Goal: Information Seeking & Learning: Learn about a topic

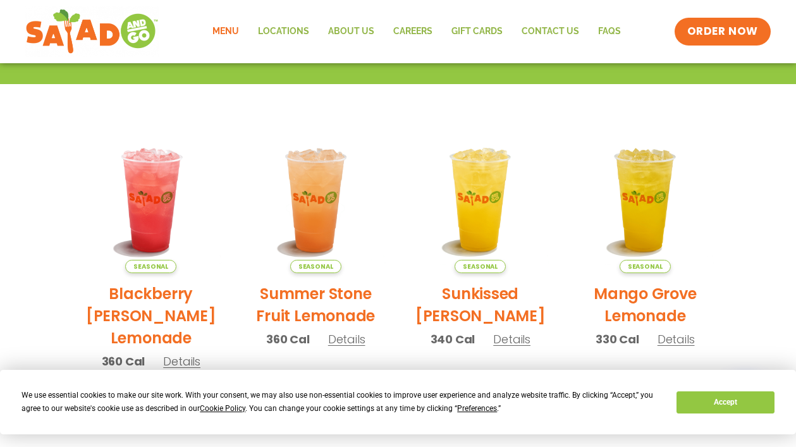
scroll to position [253, 0]
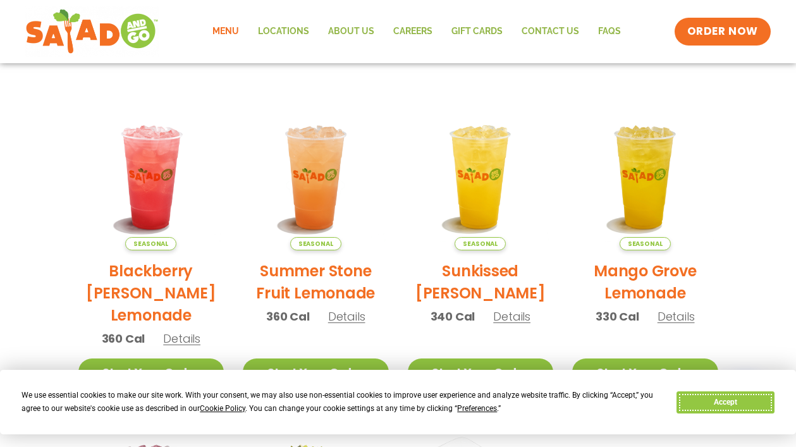
click at [727, 400] on button "Accept" at bounding box center [725, 402] width 97 height 22
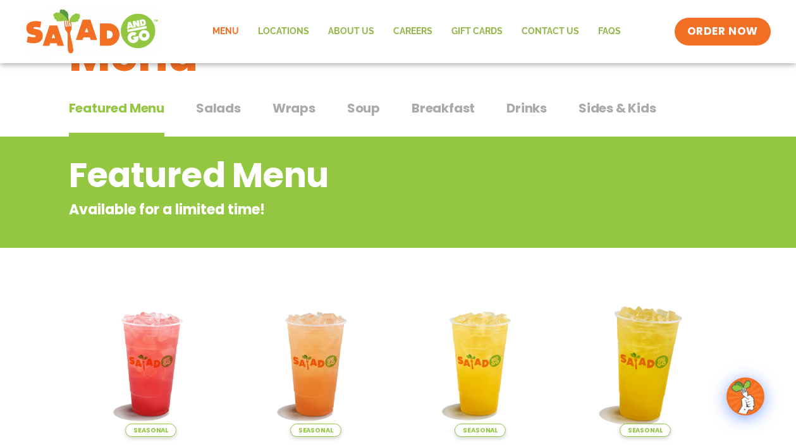
scroll to position [63, 0]
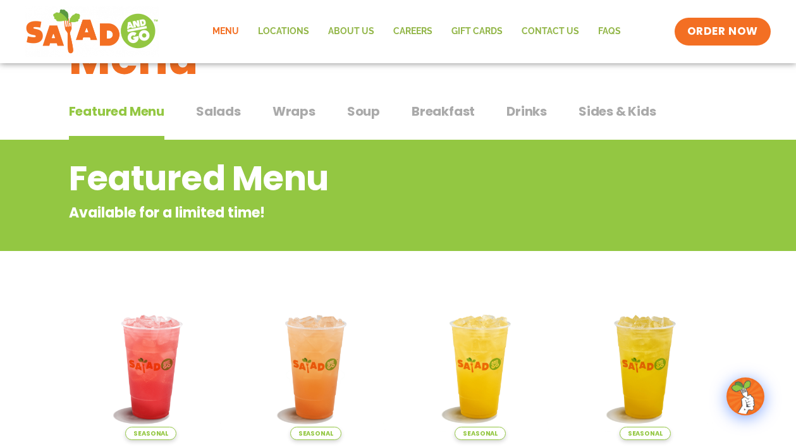
click at [223, 112] on span "Salads" at bounding box center [218, 111] width 45 height 19
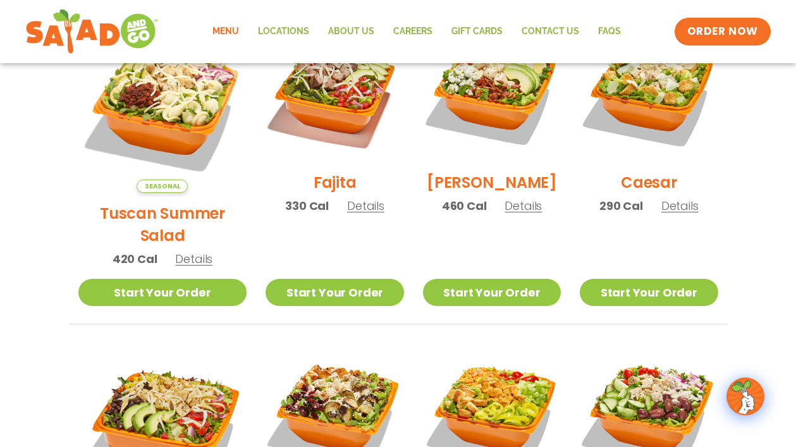
scroll to position [379, 0]
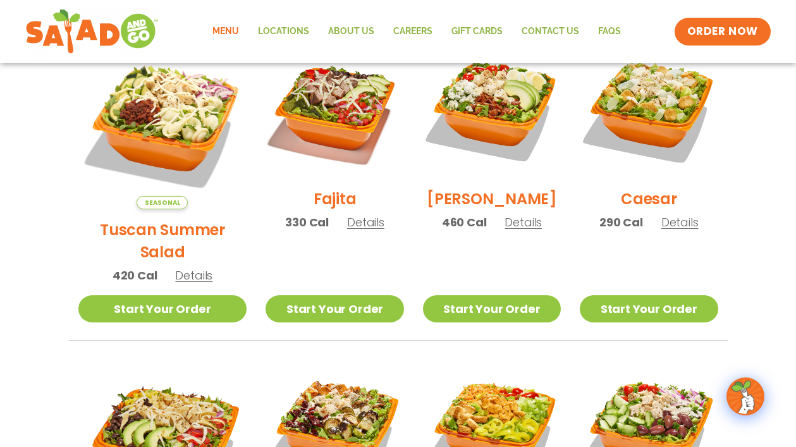
click at [149, 98] on img at bounding box center [162, 124] width 169 height 169
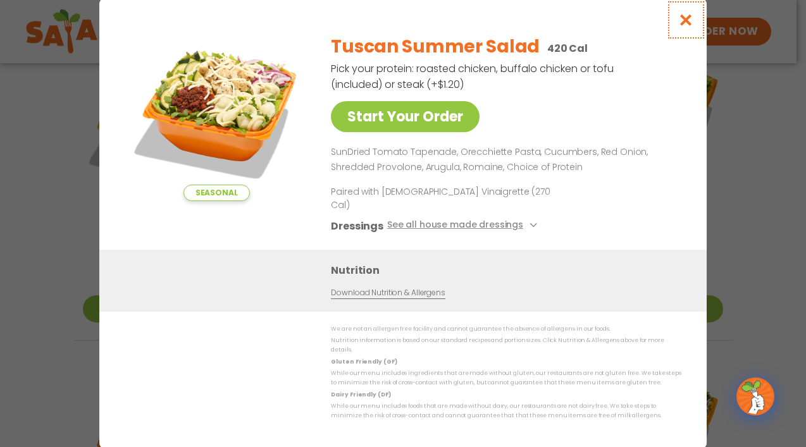
click at [678, 27] on icon "Close modal" at bounding box center [686, 19] width 16 height 13
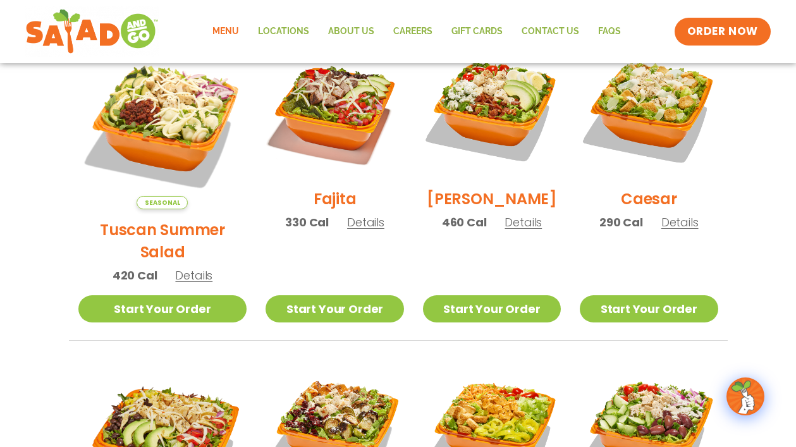
click at [484, 209] on h2 "[PERSON_NAME]" at bounding box center [492, 199] width 130 height 22
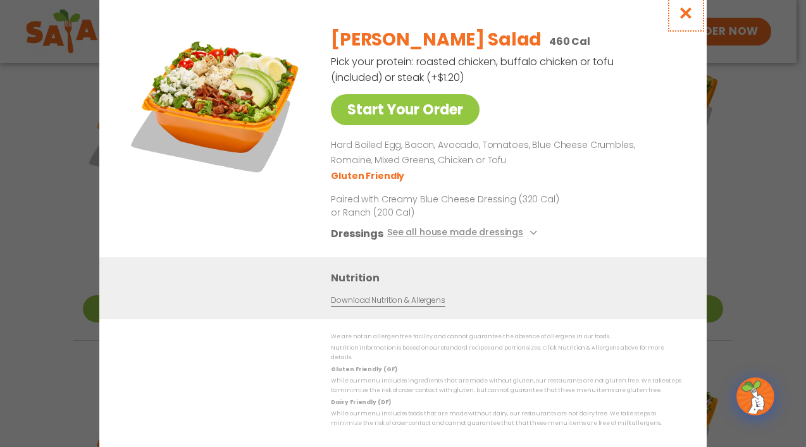
click at [688, 16] on icon "Close modal" at bounding box center [686, 12] width 16 height 13
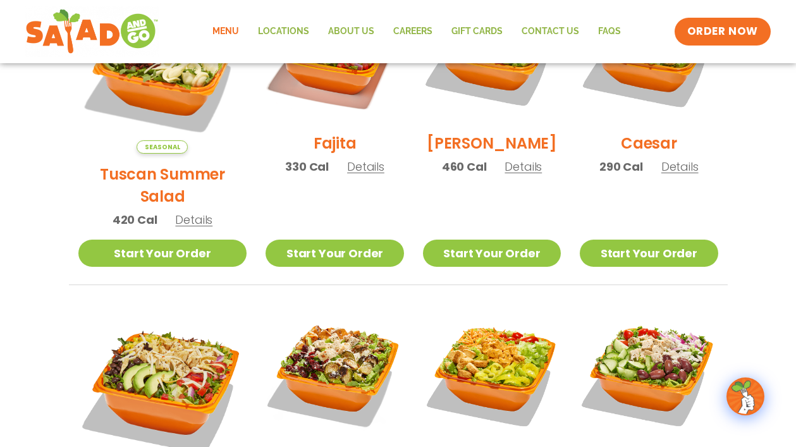
scroll to position [569, 0]
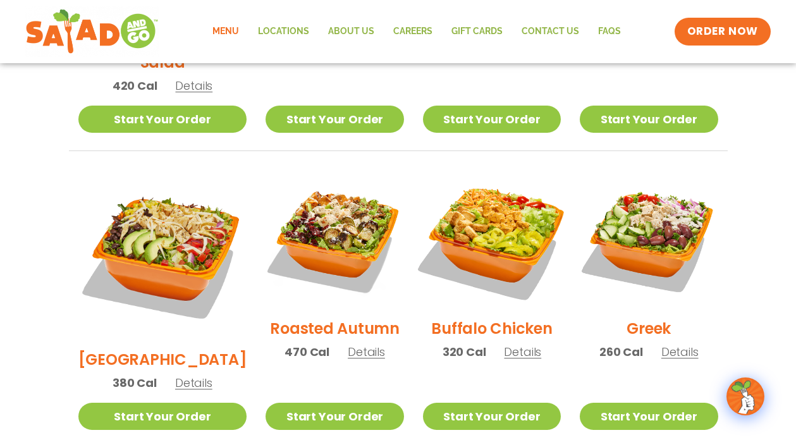
click at [482, 208] on img at bounding box center [492, 239] width 162 height 162
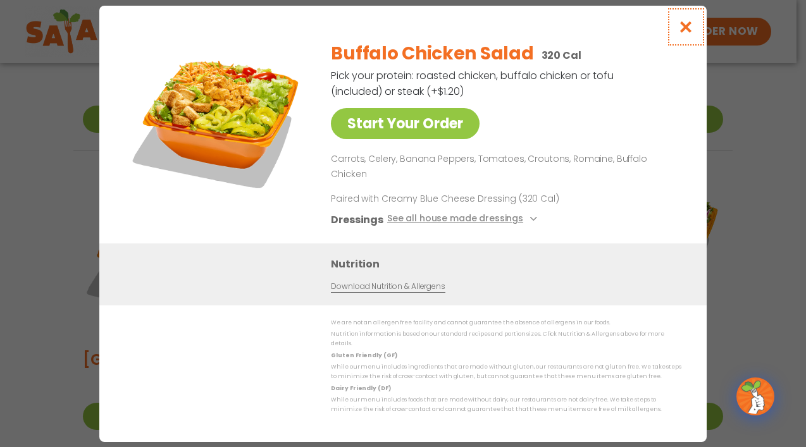
click at [687, 34] on icon "Close modal" at bounding box center [686, 26] width 16 height 13
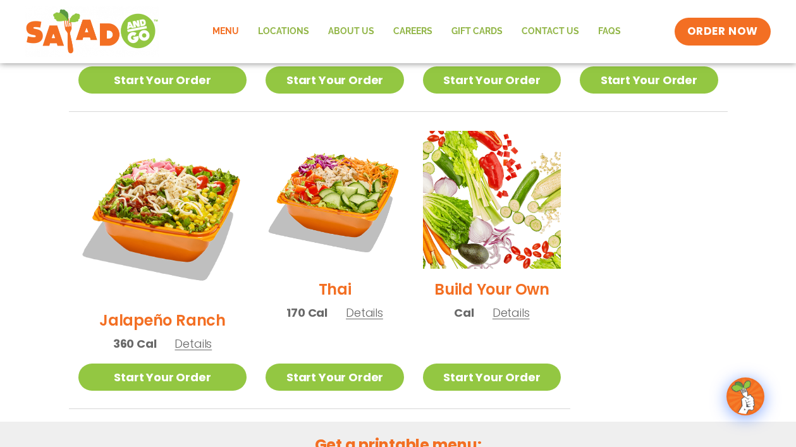
scroll to position [1075, 0]
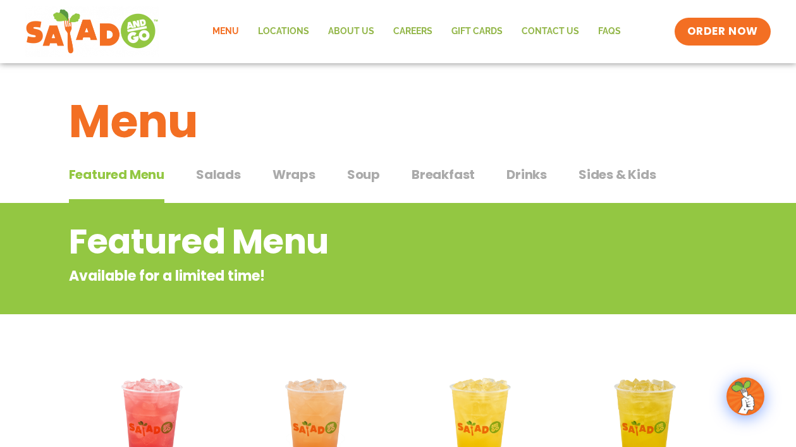
click at [212, 176] on span "Salads" at bounding box center [218, 174] width 45 height 19
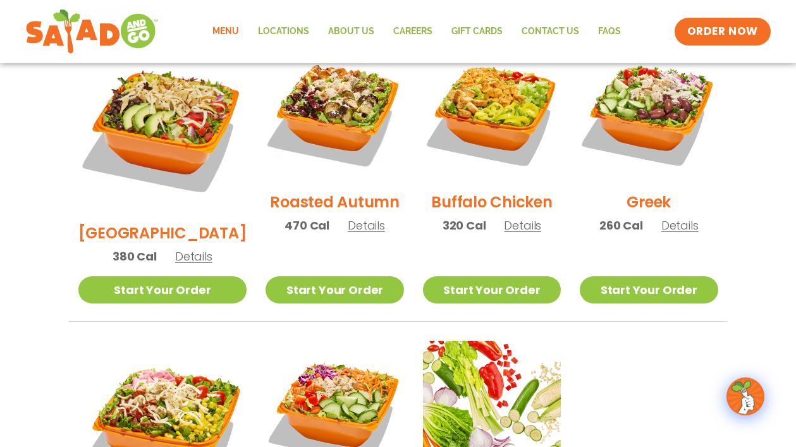
scroll to position [632, 0]
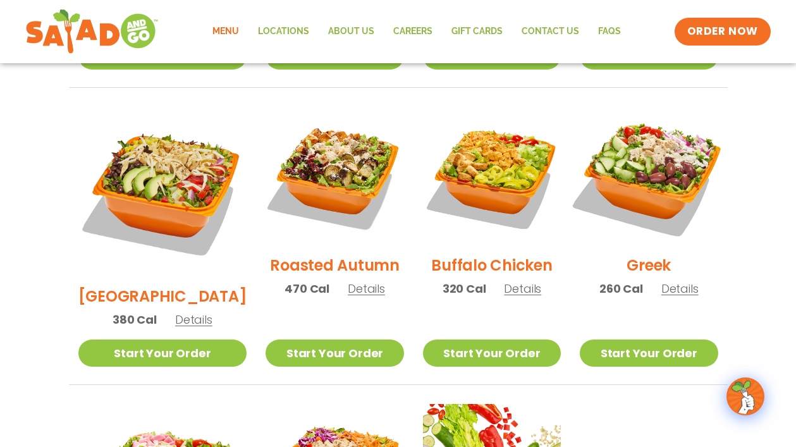
click at [662, 150] on img at bounding box center [649, 176] width 162 height 162
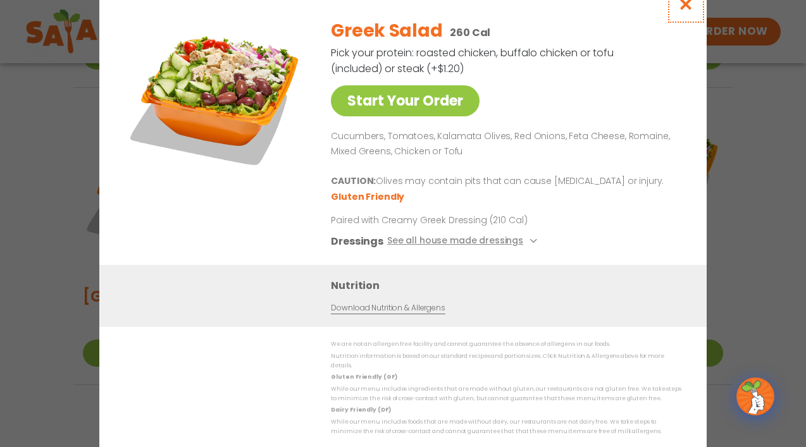
click at [686, 10] on icon "Close modal" at bounding box center [686, 3] width 16 height 13
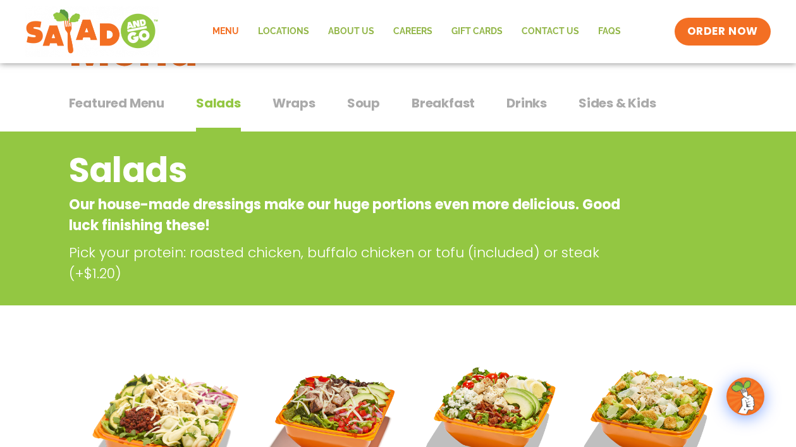
scroll to position [63, 0]
